Goal: Task Accomplishment & Management: Manage account settings

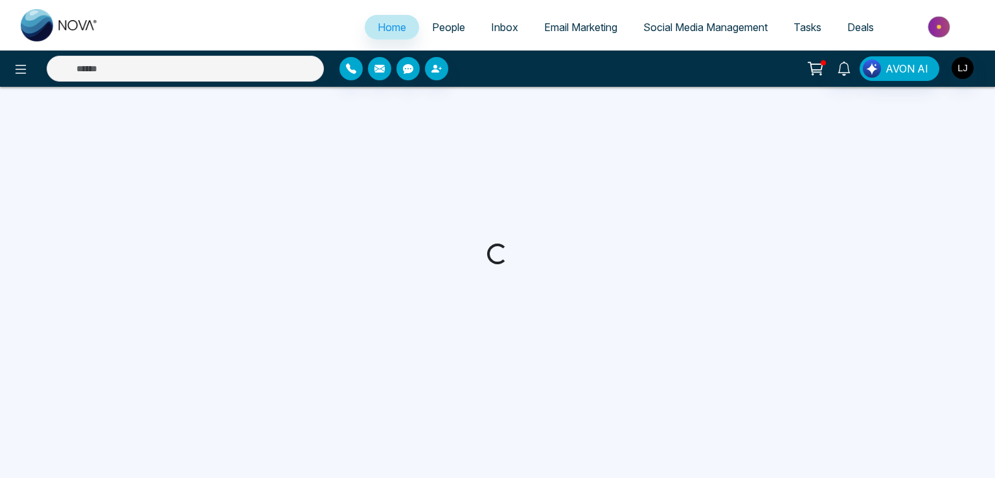
select select "*"
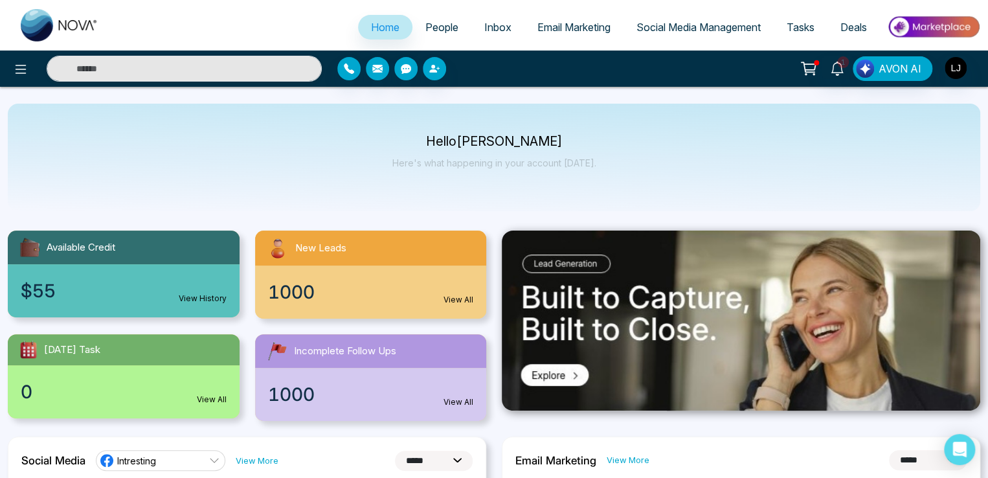
click at [435, 27] on span "People" at bounding box center [441, 27] width 33 height 13
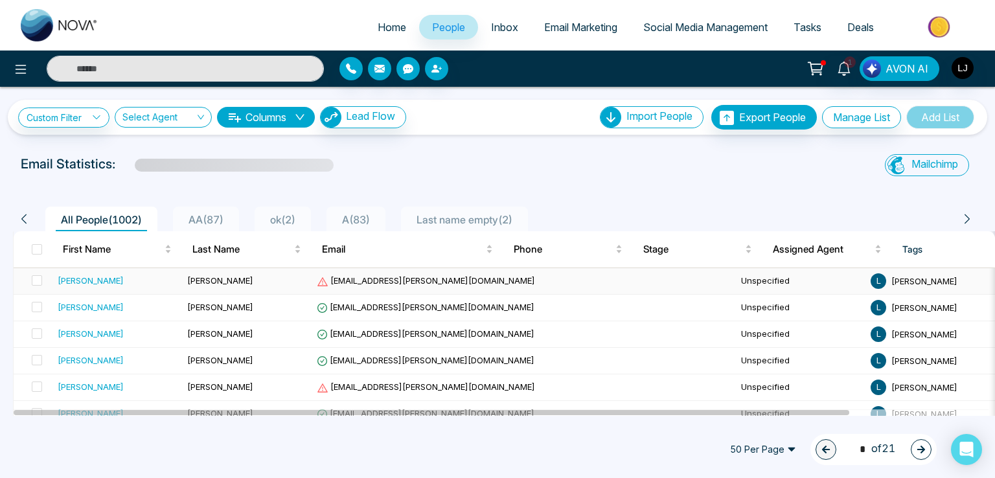
click at [70, 281] on div "Sandra" at bounding box center [91, 280] width 66 height 13
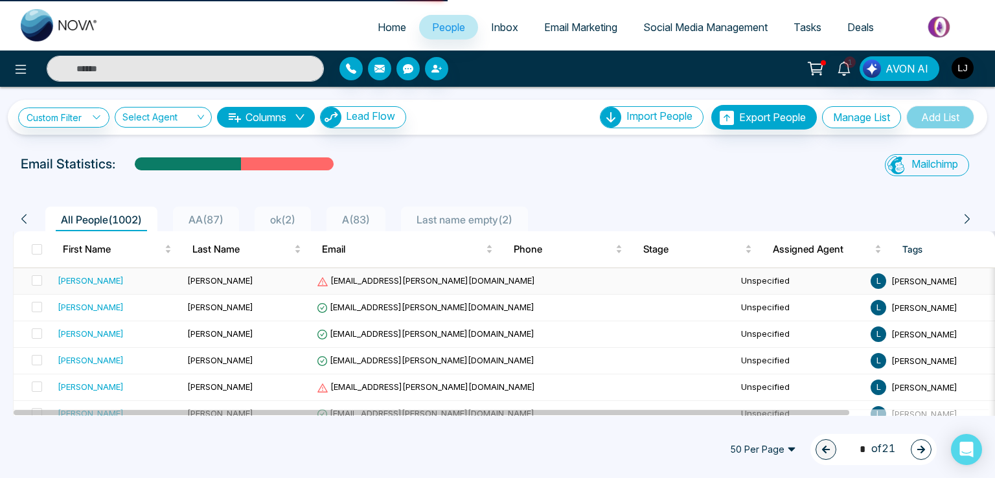
click at [211, 281] on span "Cardenas" at bounding box center [220, 280] width 66 height 10
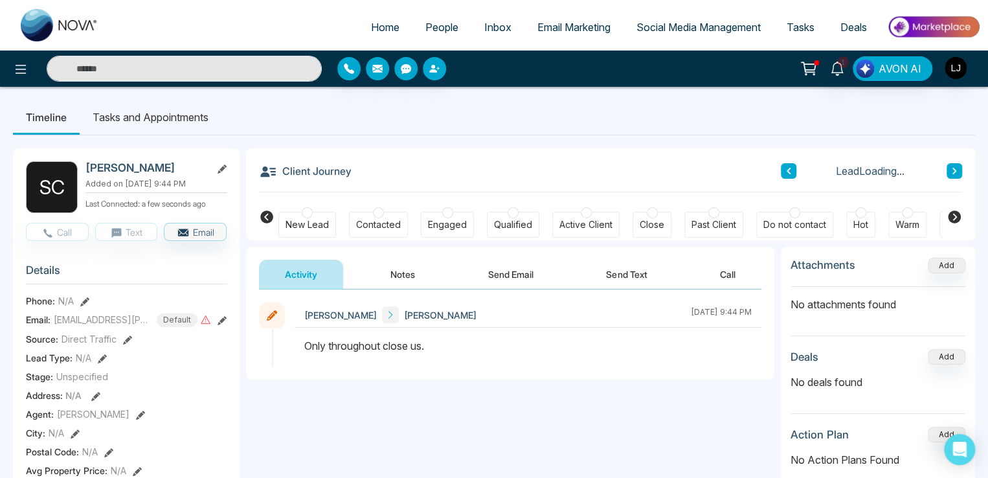
click at [223, 168] on icon at bounding box center [222, 168] width 9 height 9
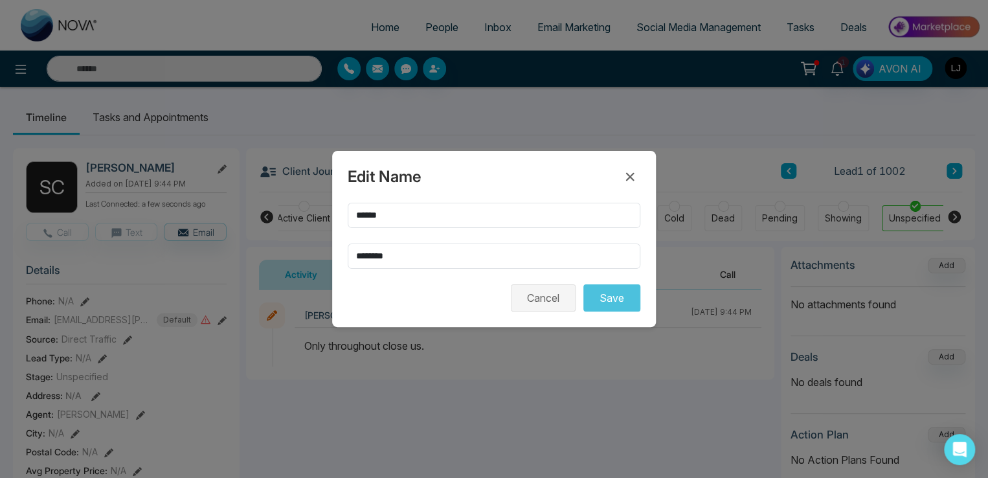
scroll to position [0, 282]
click at [400, 216] on input "******" at bounding box center [494, 215] width 293 height 25
type input "********"
click at [605, 310] on button "Save" at bounding box center [611, 297] width 57 height 27
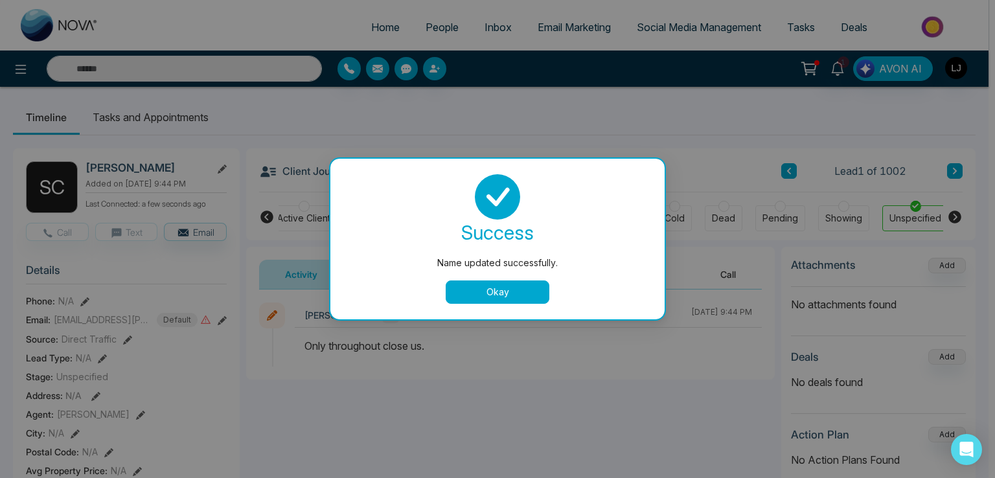
click at [486, 304] on div "success Name updated successfully. Okay" at bounding box center [497, 239] width 334 height 161
click at [497, 284] on button "Okay" at bounding box center [498, 291] width 104 height 23
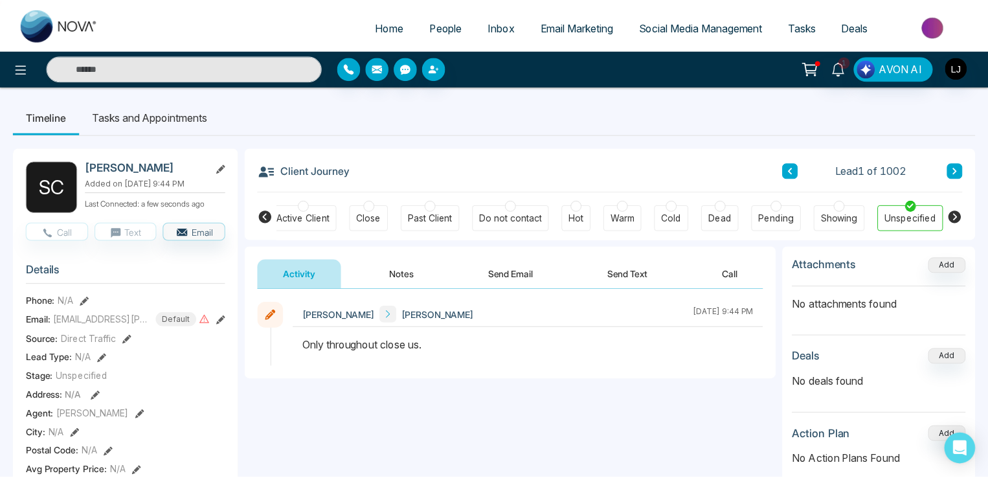
scroll to position [0, 277]
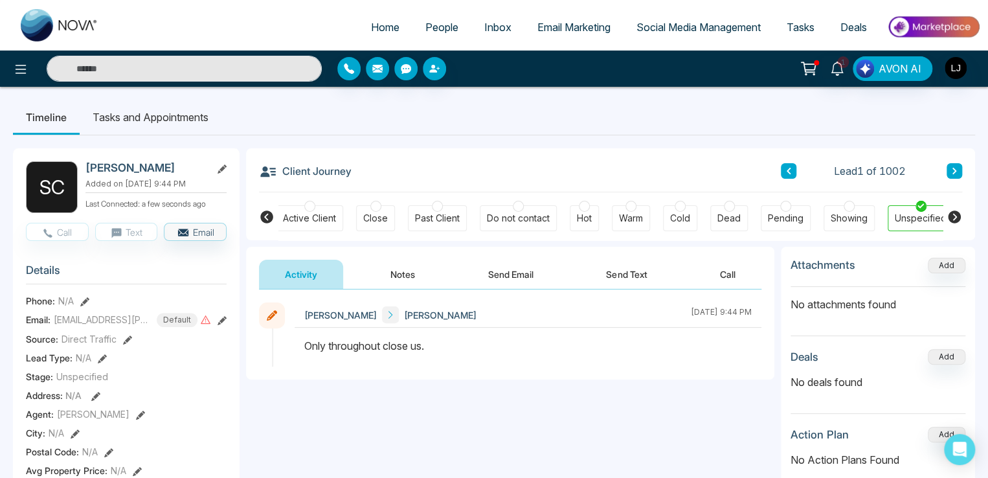
click at [221, 166] on icon at bounding box center [222, 168] width 9 height 9
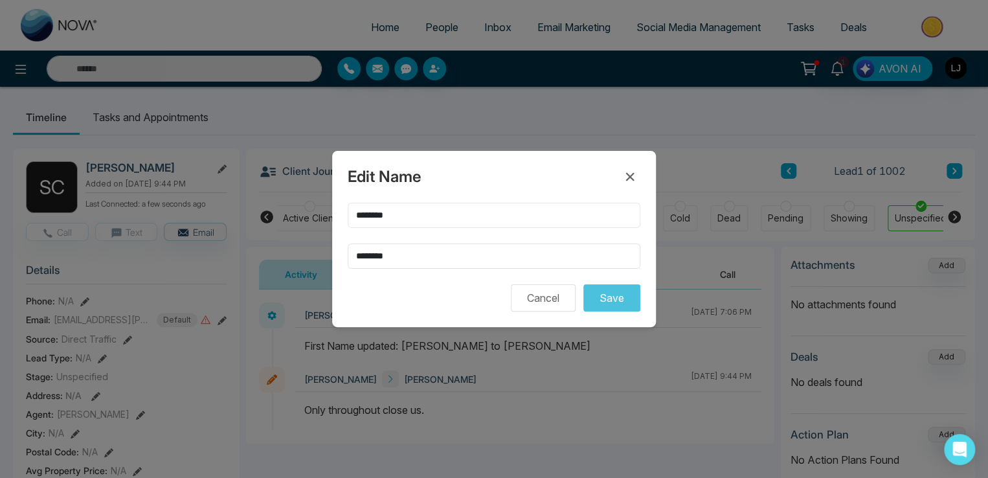
drag, startPoint x: 414, startPoint y: 209, endPoint x: 386, endPoint y: 216, distance: 29.4
click at [386, 216] on input "********" at bounding box center [494, 215] width 293 height 25
type input "******"
click at [614, 304] on button "Save" at bounding box center [611, 297] width 57 height 27
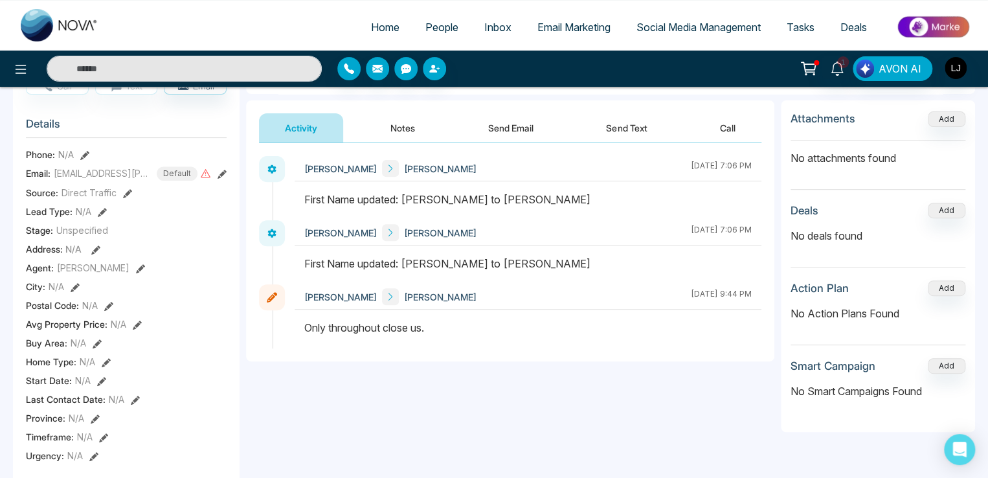
scroll to position [389, 0]
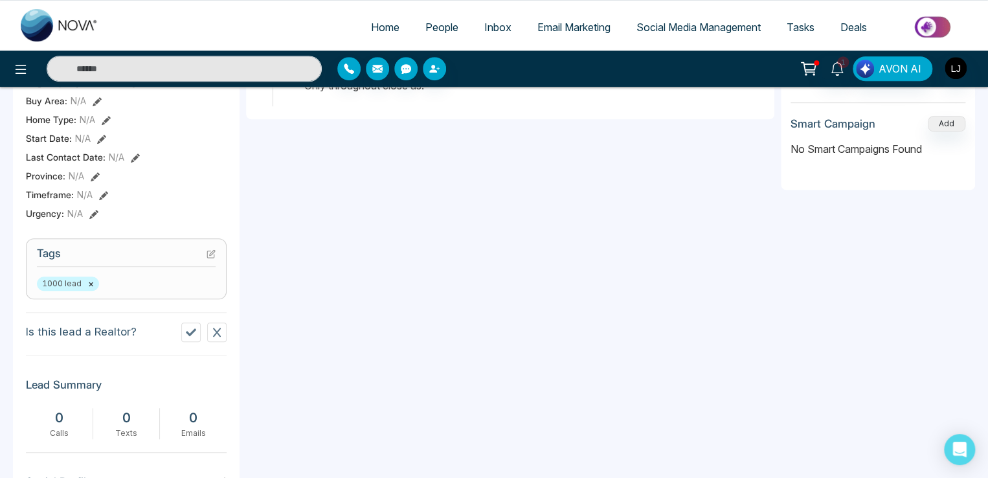
click at [205, 262] on h3 "Tags" at bounding box center [126, 257] width 179 height 20
click at [210, 255] on icon at bounding box center [212, 252] width 5 height 5
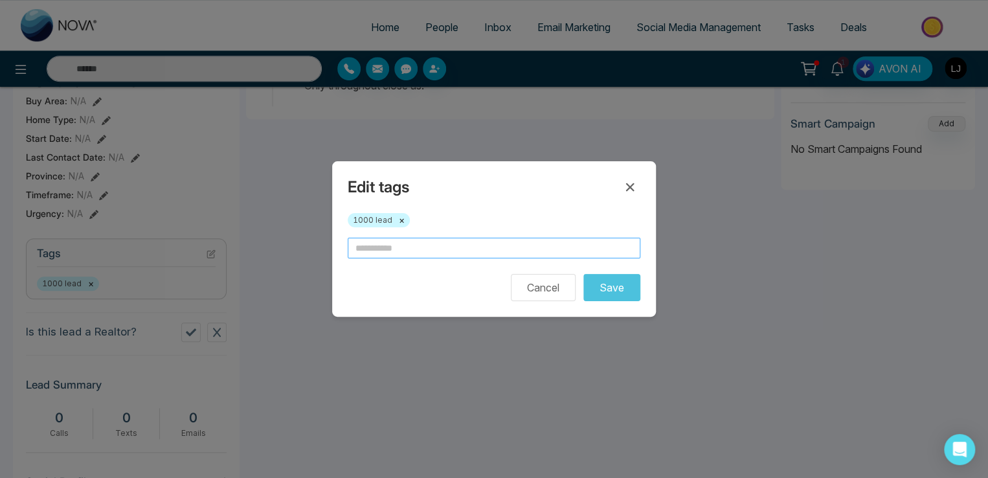
click at [370, 248] on input "text" at bounding box center [494, 248] width 293 height 21
type input "**"
click at [605, 281] on button "Save" at bounding box center [611, 287] width 57 height 27
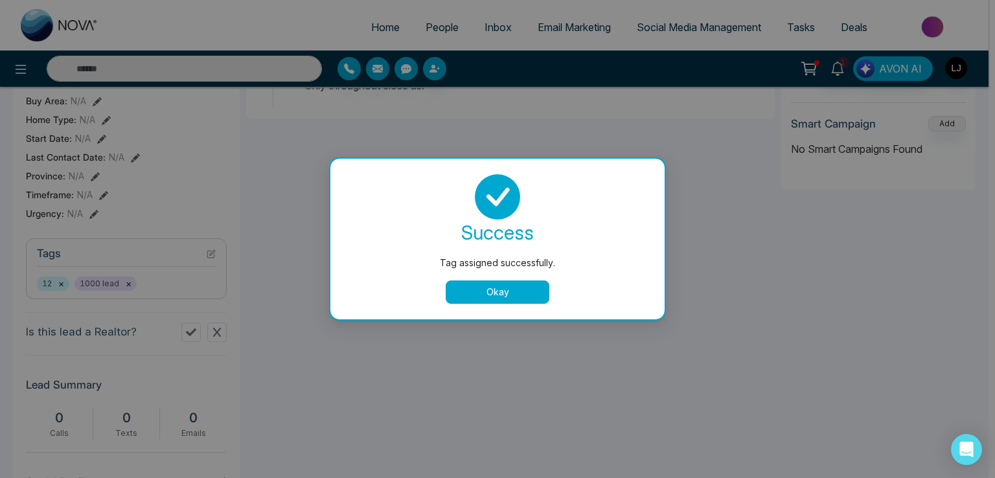
click at [513, 295] on button "Okay" at bounding box center [498, 291] width 104 height 23
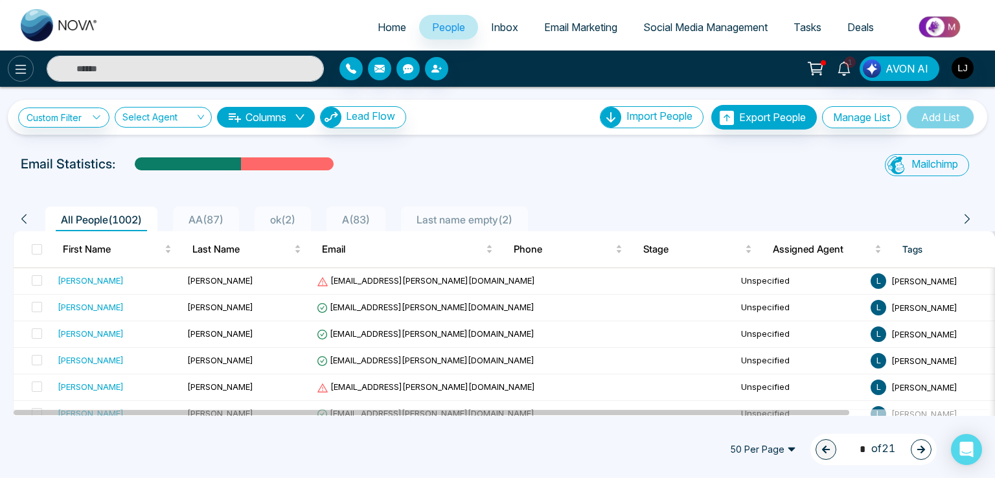
click at [23, 69] on icon at bounding box center [21, 70] width 16 height 16
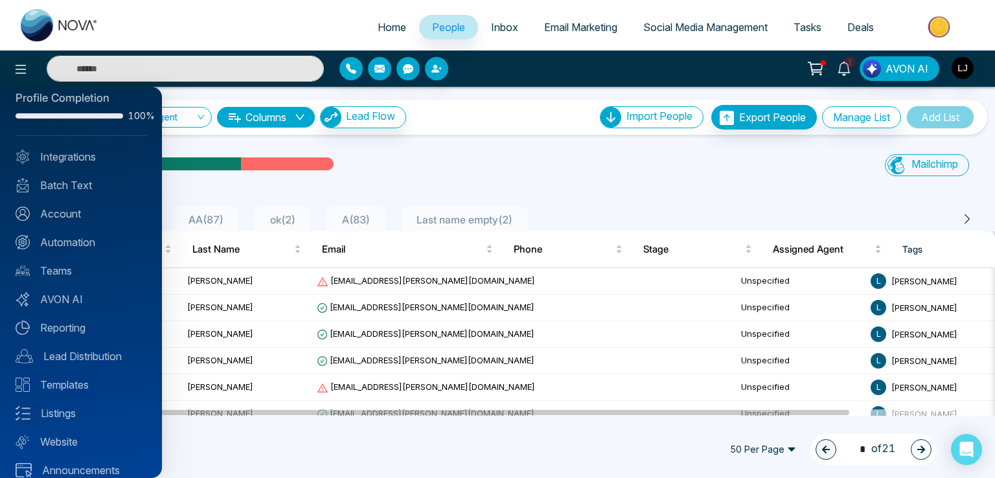
scroll to position [31, 0]
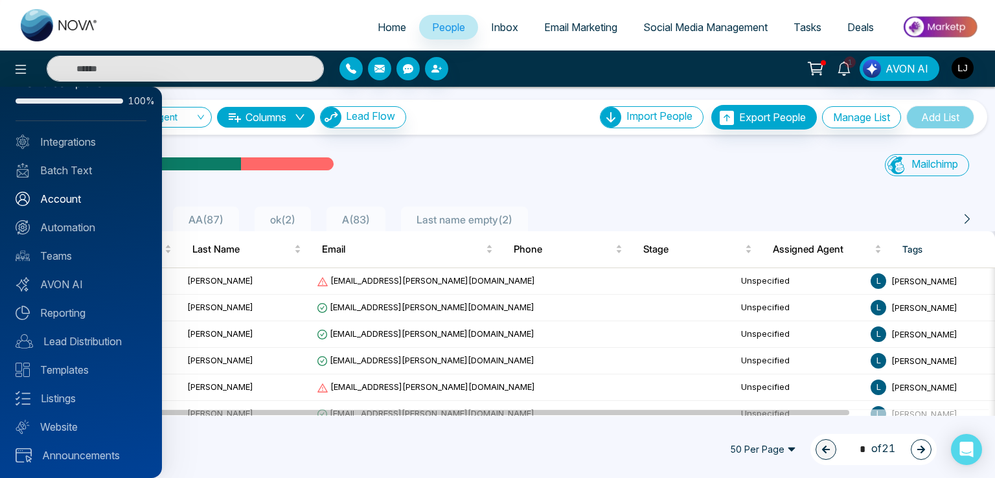
click at [67, 196] on link "Account" at bounding box center [81, 199] width 131 height 16
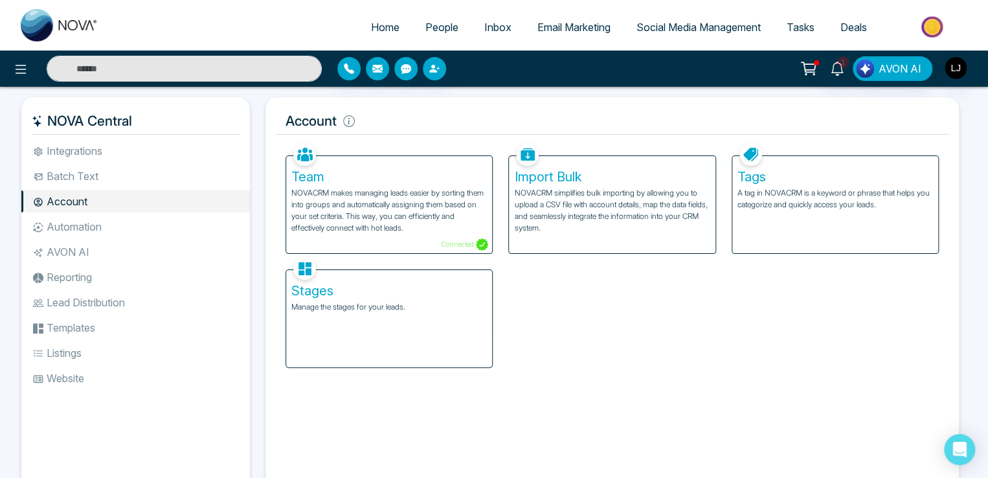
click at [425, 26] on span "People" at bounding box center [441, 27] width 33 height 13
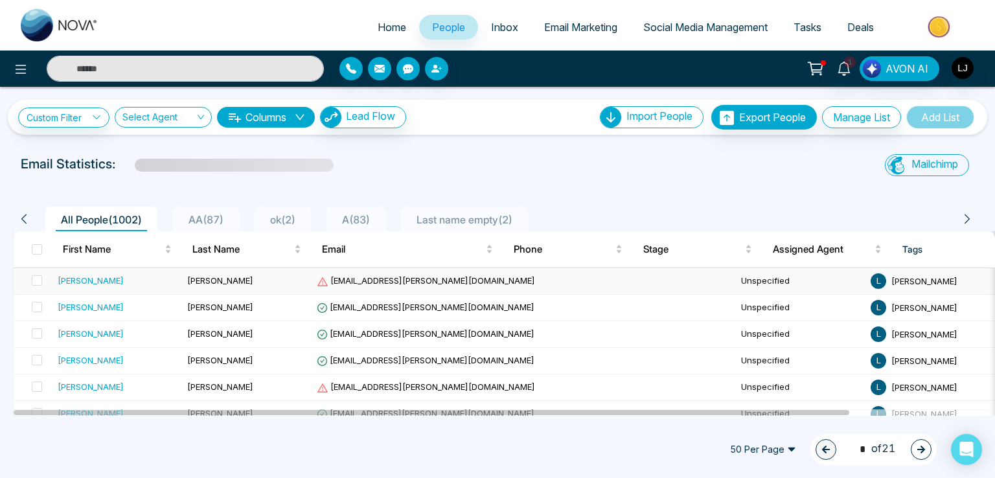
click at [209, 278] on span "Cardenas" at bounding box center [220, 280] width 66 height 10
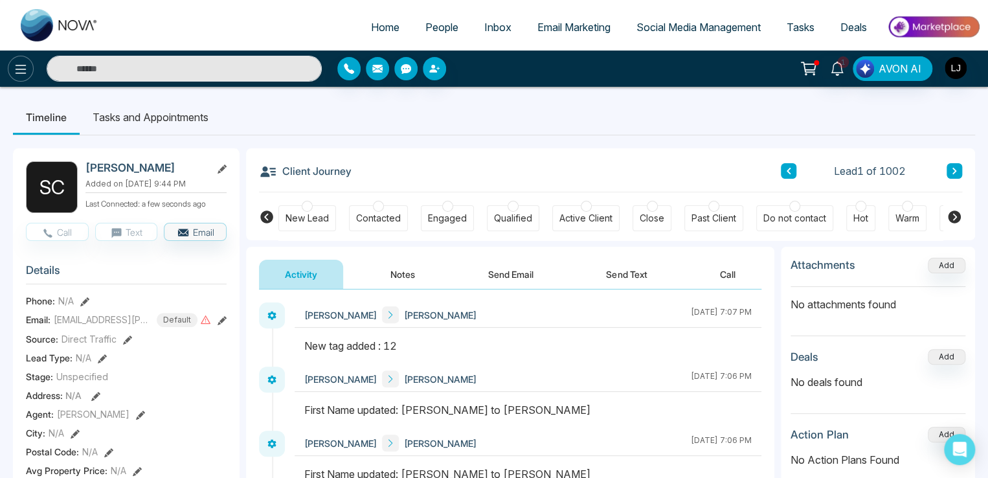
click at [14, 75] on icon at bounding box center [21, 70] width 16 height 16
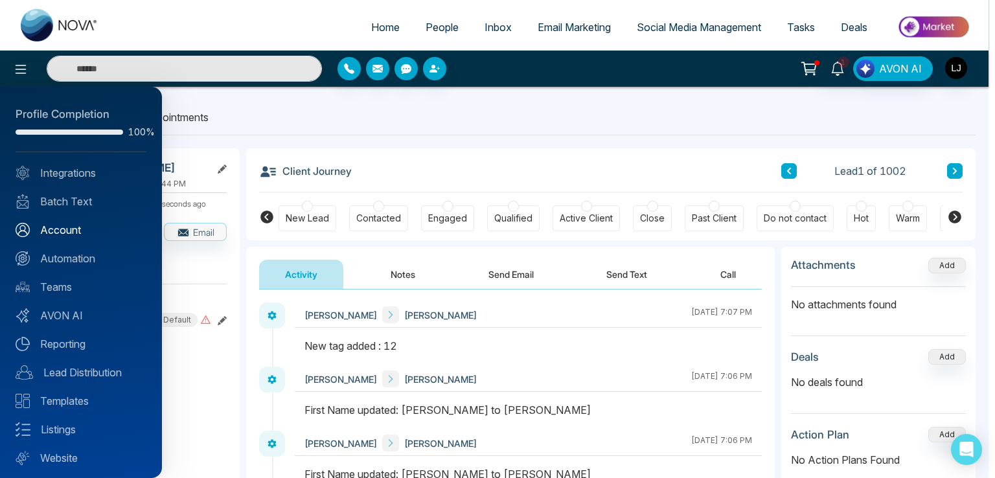
click at [64, 233] on link "Account" at bounding box center [81, 230] width 131 height 16
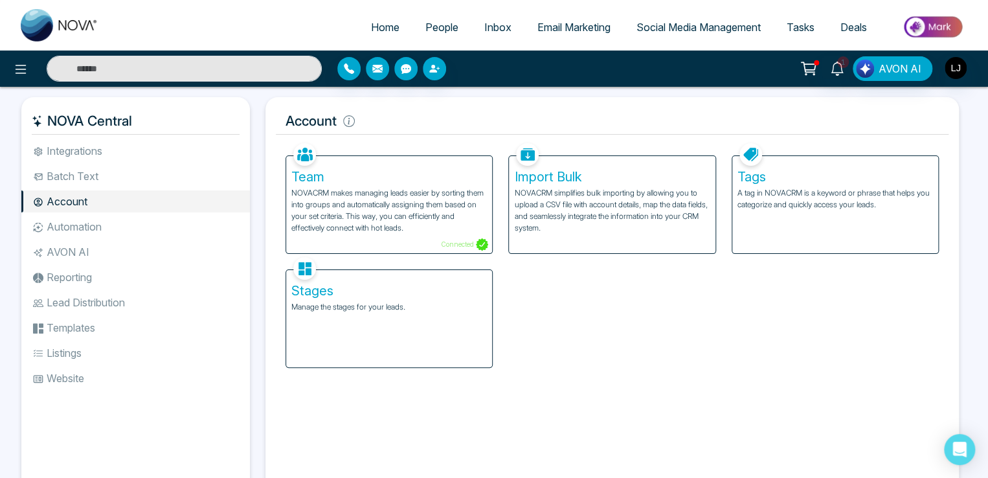
click at [780, 199] on p "A tag in NOVACRM is a keyword or phrase that helps you categorize and quickly a…" at bounding box center [836, 198] width 196 height 23
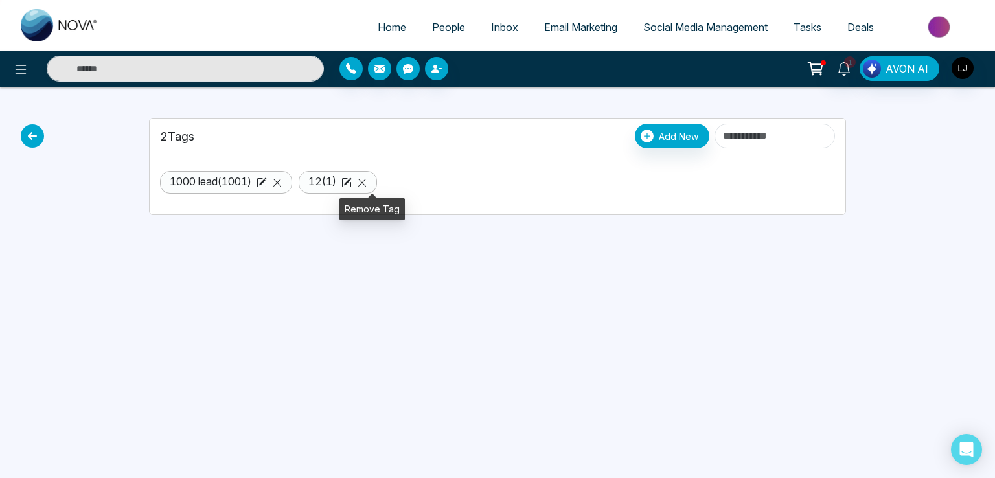
click at [367, 180] on icon at bounding box center [362, 182] width 10 height 10
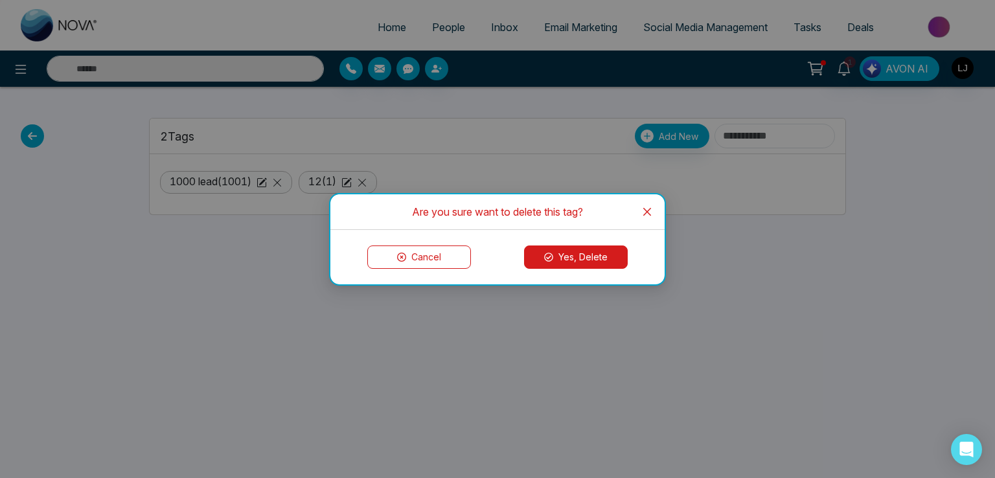
click at [553, 253] on icon at bounding box center [548, 257] width 9 height 9
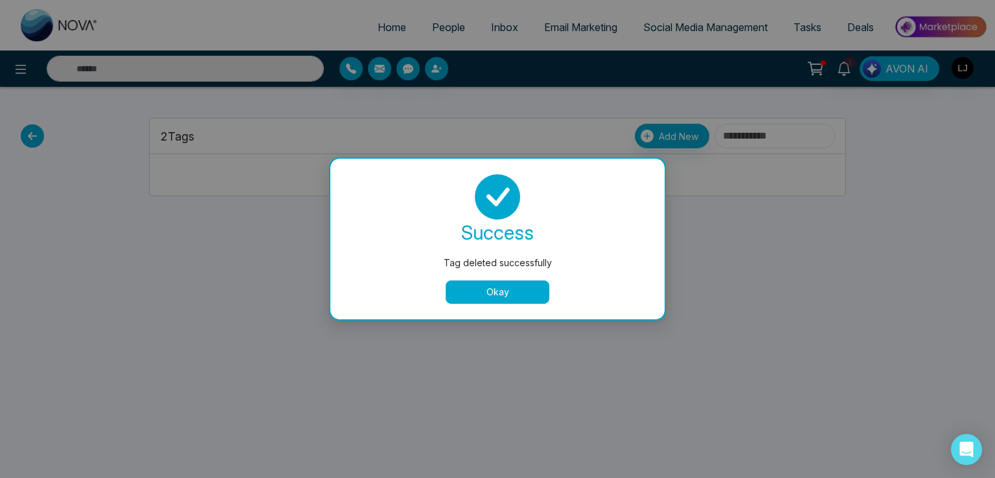
click at [490, 291] on button "Okay" at bounding box center [498, 291] width 104 height 23
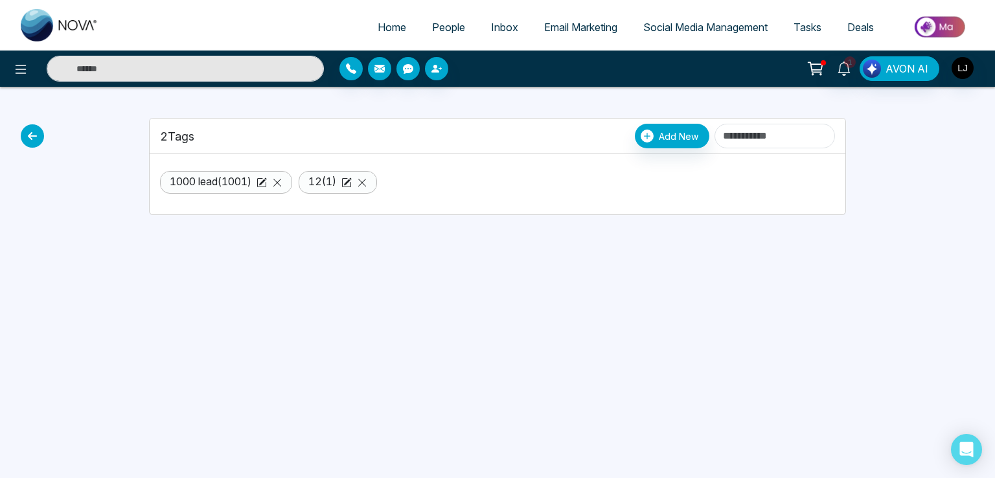
click at [366, 182] on icon at bounding box center [362, 183] width 8 height 8
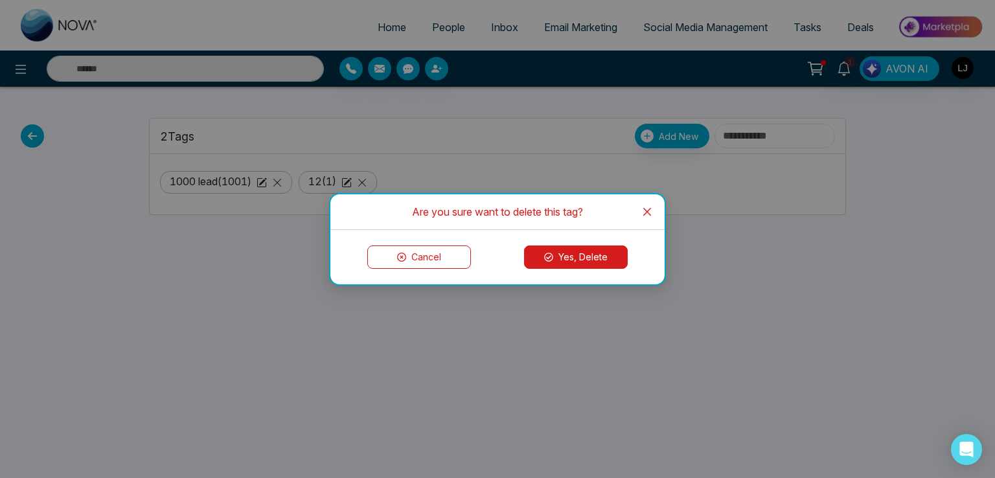
click at [541, 258] on button "Yes, Delete" at bounding box center [576, 256] width 104 height 23
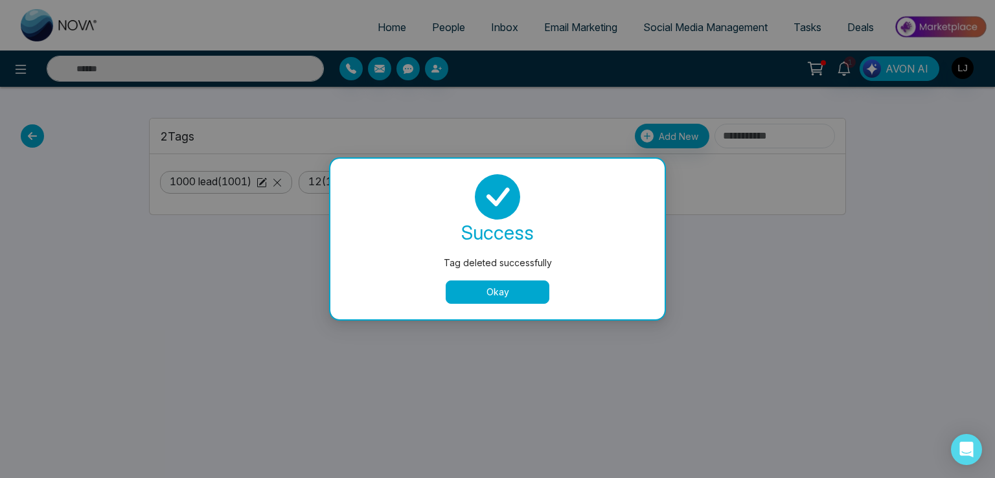
click at [462, 293] on button "Okay" at bounding box center [498, 291] width 104 height 23
